Goal: Task Accomplishment & Management: Complete application form

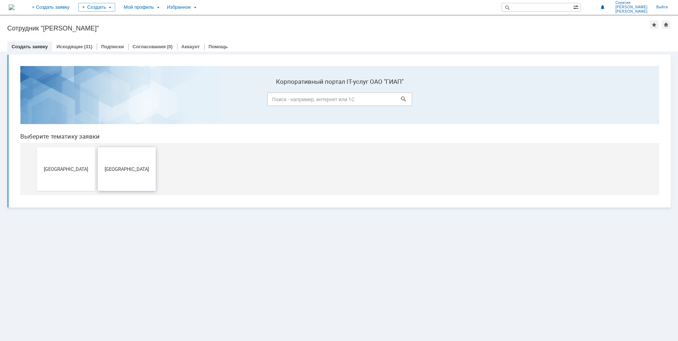
click at [116, 166] on span "[GEOGRAPHIC_DATA]" at bounding box center [127, 168] width 54 height 5
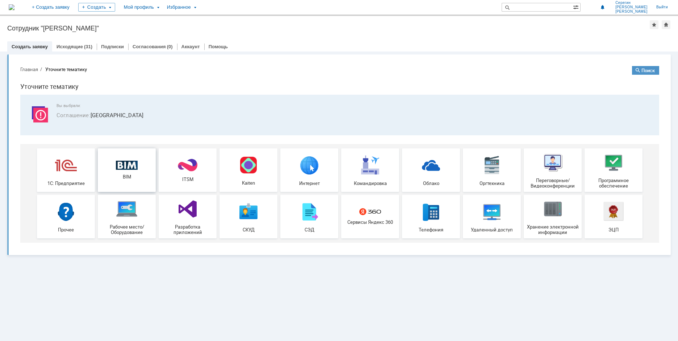
click at [125, 163] on img at bounding box center [127, 165] width 22 height 9
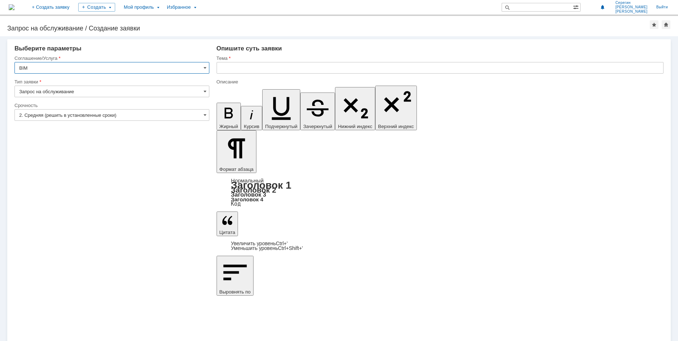
click at [229, 66] on input "text" at bounding box center [440, 68] width 447 height 12
type input "Компенсаторы"
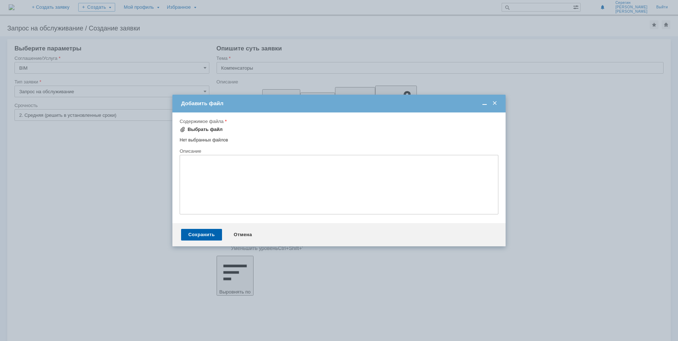
click at [183, 130] on span at bounding box center [183, 129] width 6 height 6
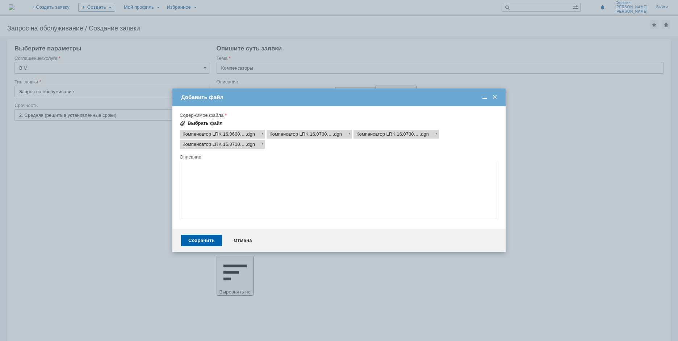
scroll to position [0, 0]
click at [206, 238] on div "Сохранить" at bounding box center [201, 240] width 41 height 12
